Goal: Information Seeking & Learning: Check status

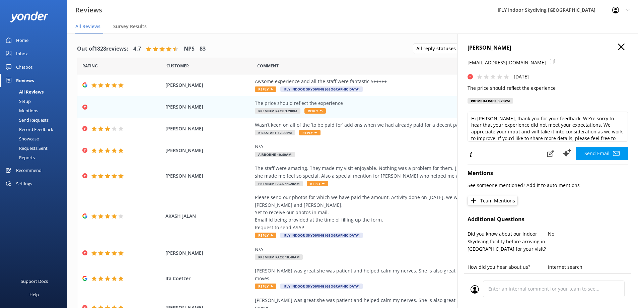
scroll to position [277, 0]
